Goal: Information Seeking & Learning: Check status

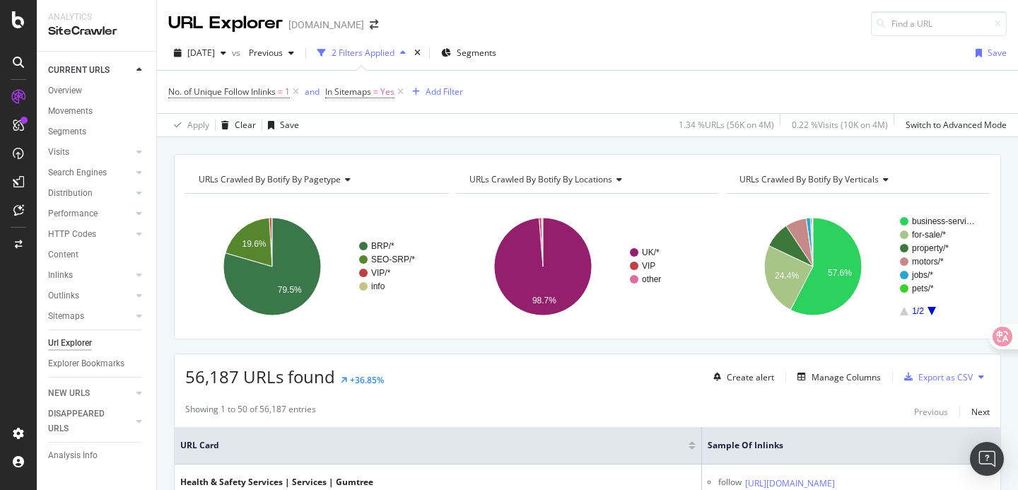
scroll to position [241, 0]
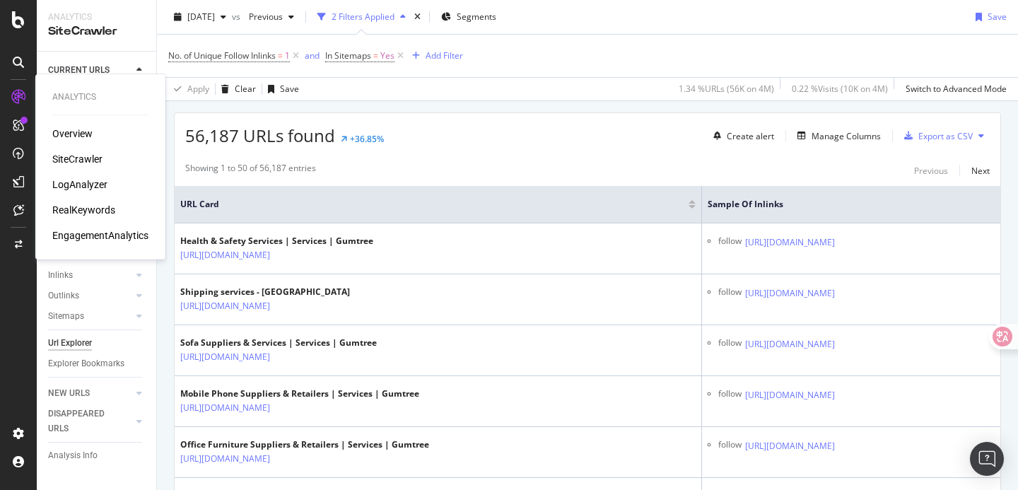
click at [80, 162] on div "SiteCrawler" at bounding box center [77, 159] width 50 height 14
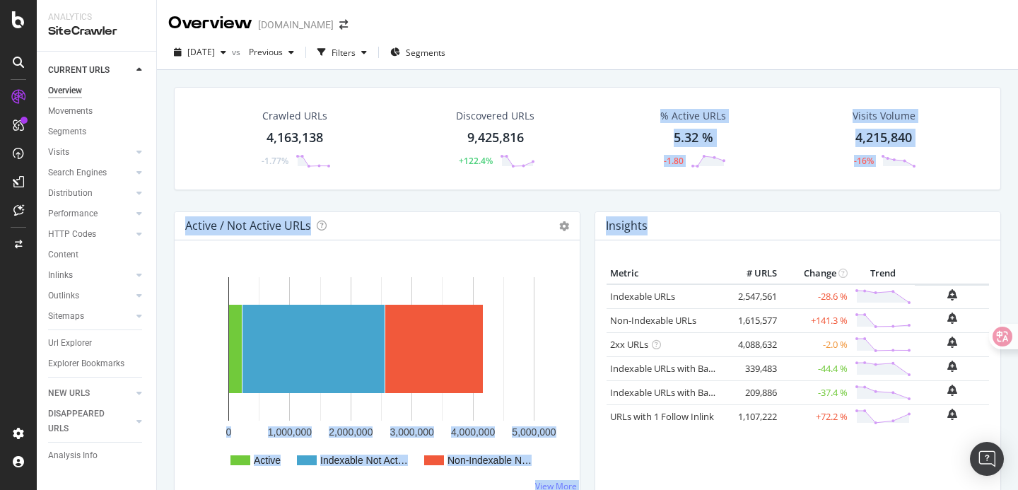
drag, startPoint x: 563, startPoint y: 197, endPoint x: 604, endPoint y: 274, distance: 87.9
click at [586, 213] on div "Active / Not Active URLs Chart (by Value) Chart (by Percentage) Table Expand Ex…" at bounding box center [377, 360] width 421 height 298
